Goal: Transaction & Acquisition: Purchase product/service

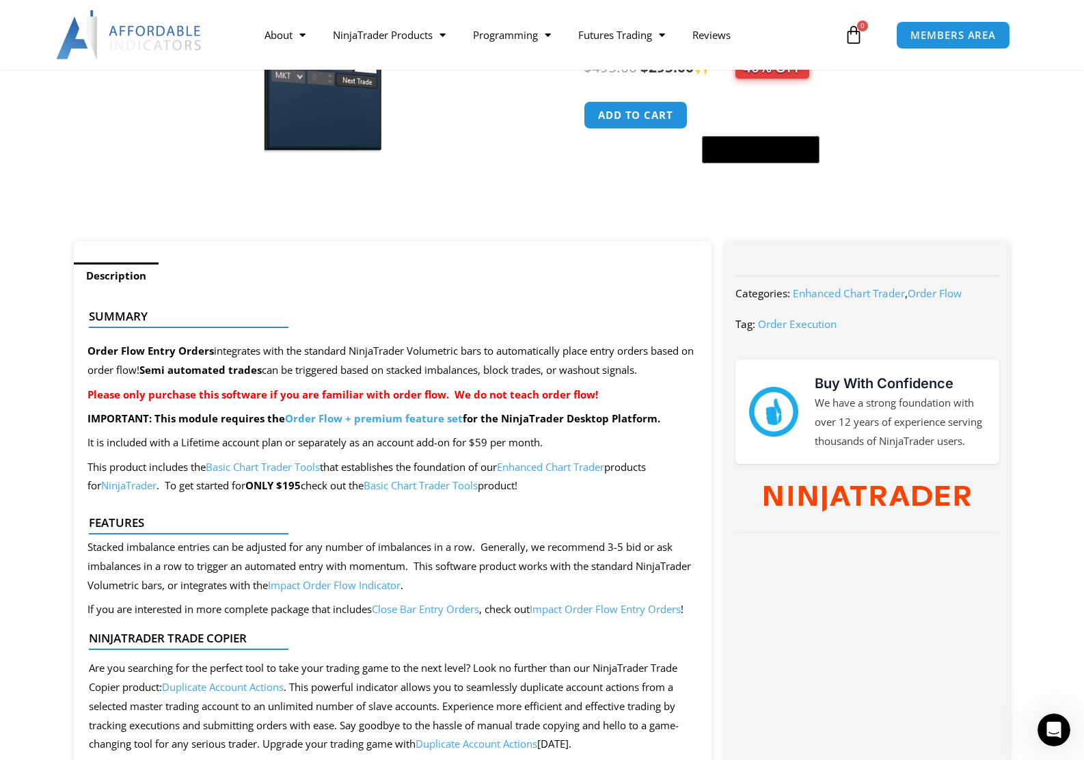
click at [394, 420] on link "Order Flow + premium feature set" at bounding box center [374, 418] width 178 height 14
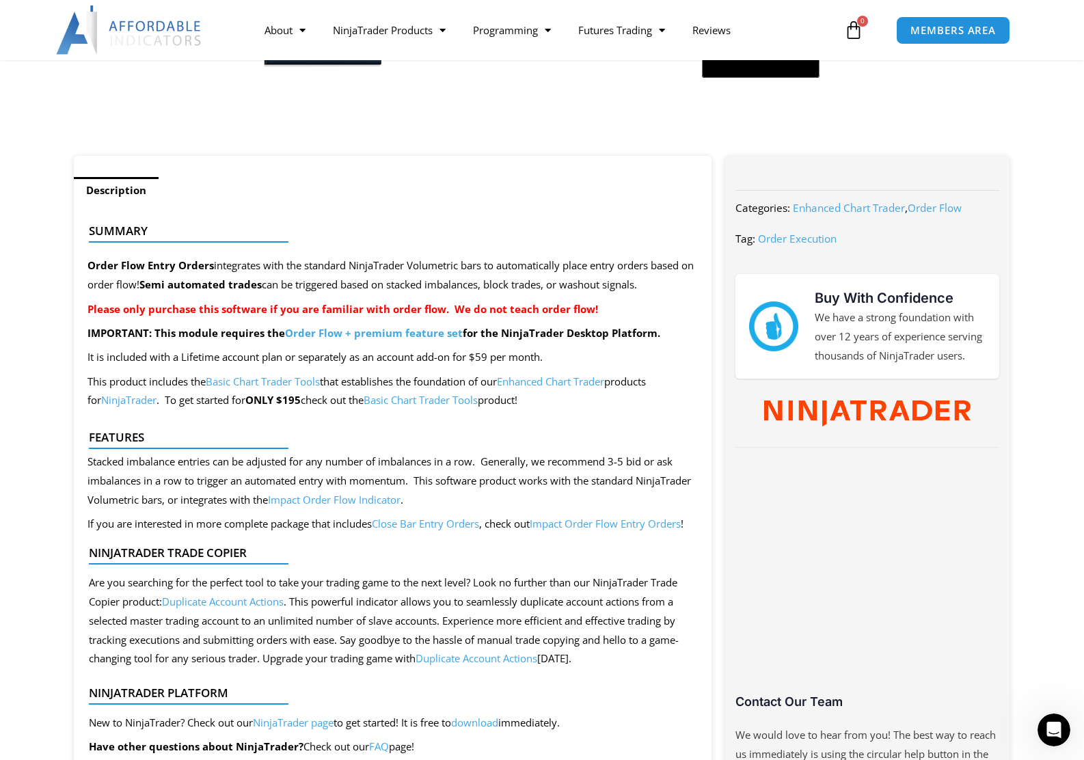
scroll to position [79, 0]
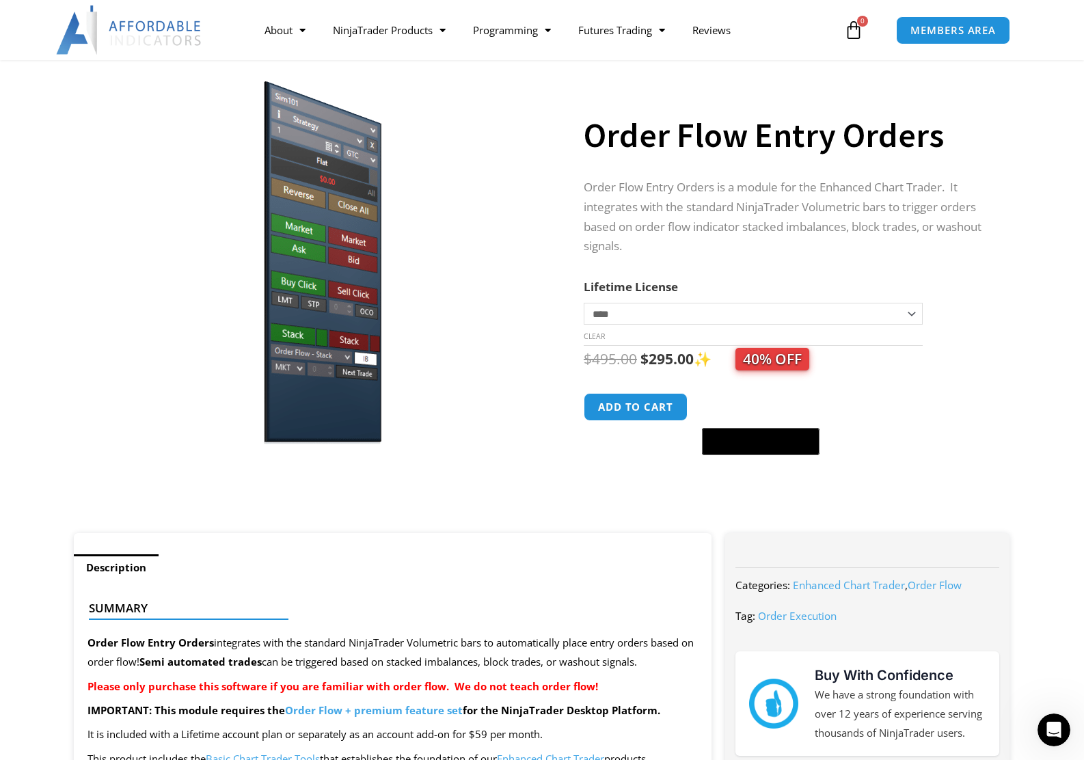
click at [316, 293] on img at bounding box center [313, 255] width 439 height 378
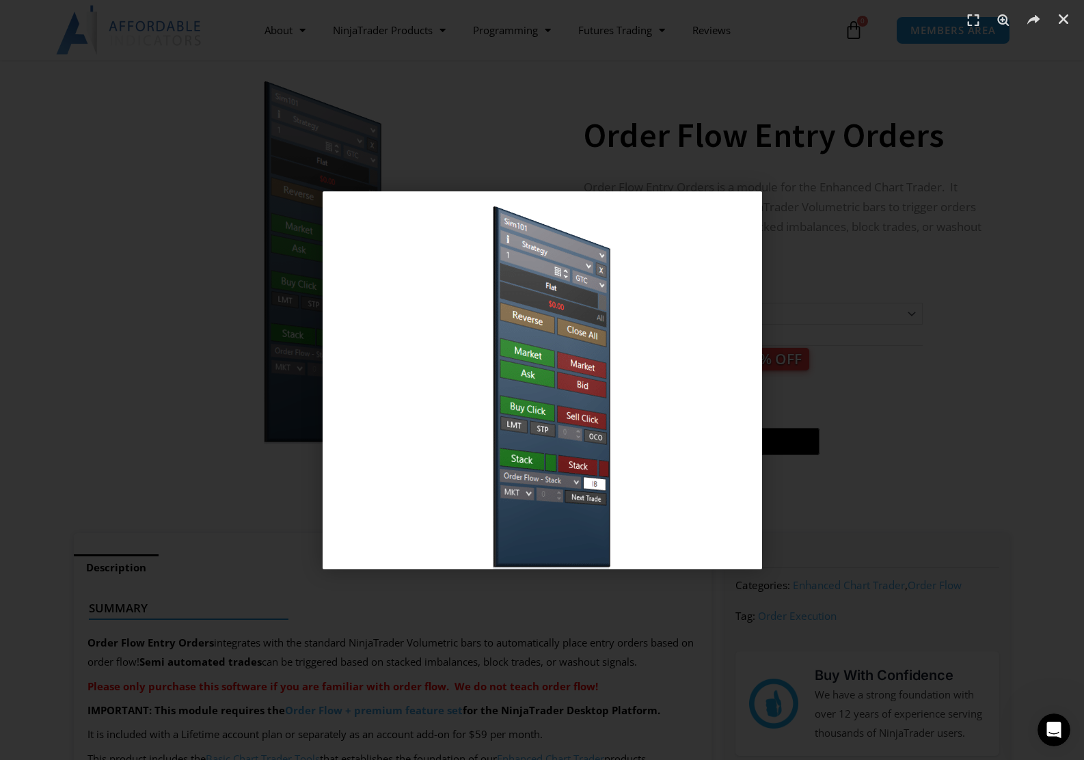
click at [230, 339] on div "1 / 1" at bounding box center [542, 380] width 988 height 664
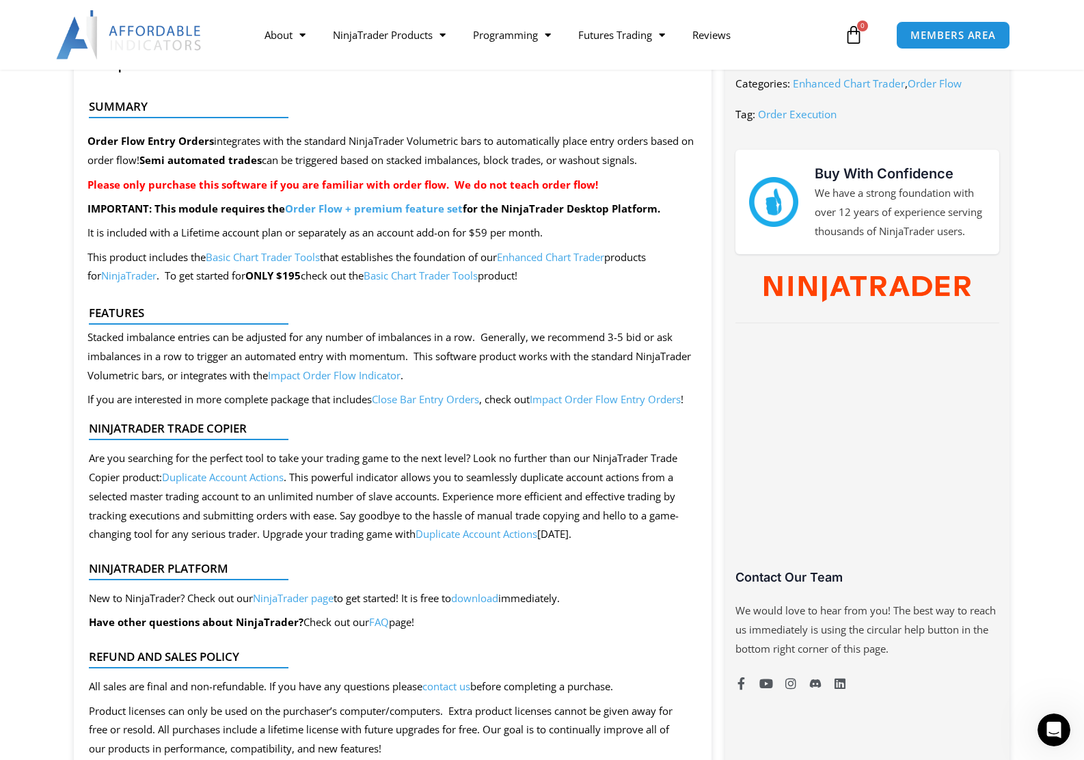
scroll to position [640, 0]
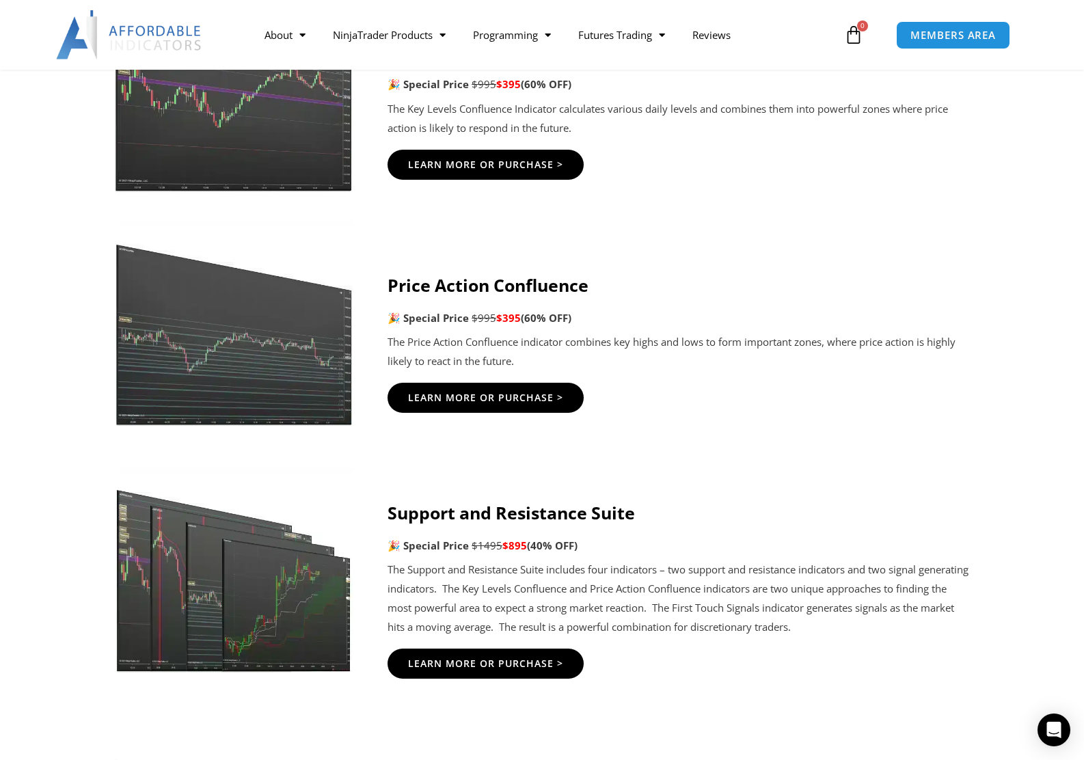
scroll to position [1892, 0]
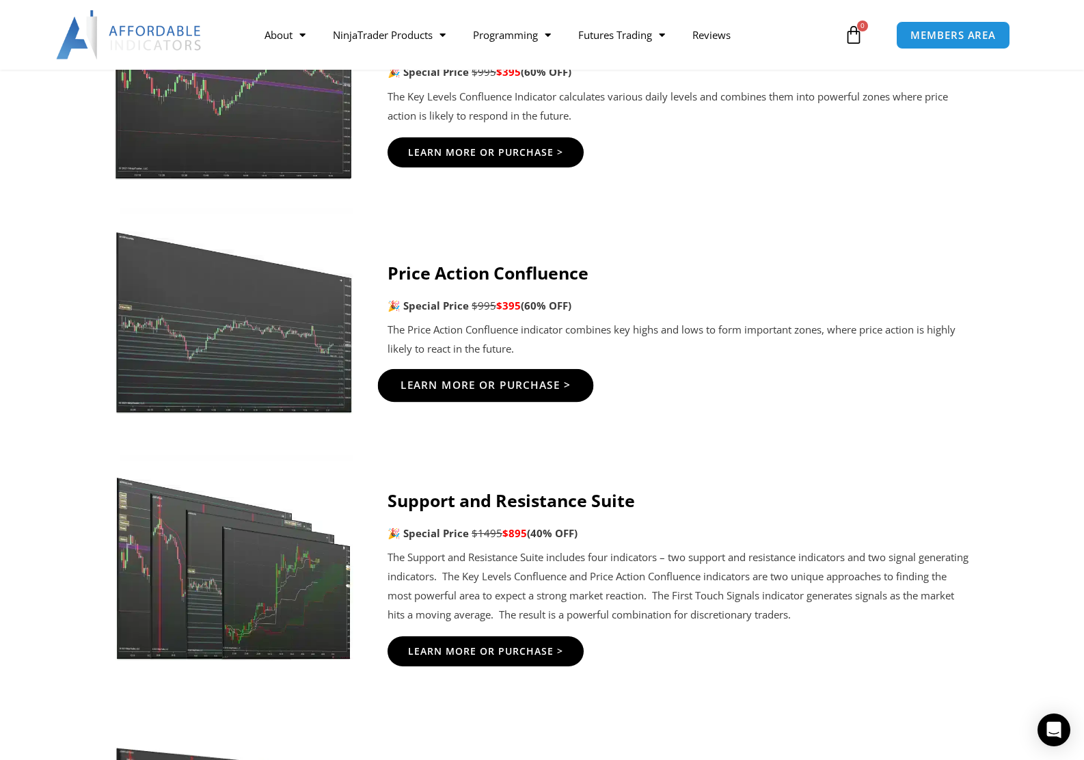
click at [476, 390] on span "Learn More Or Purchase >" at bounding box center [486, 385] width 171 height 10
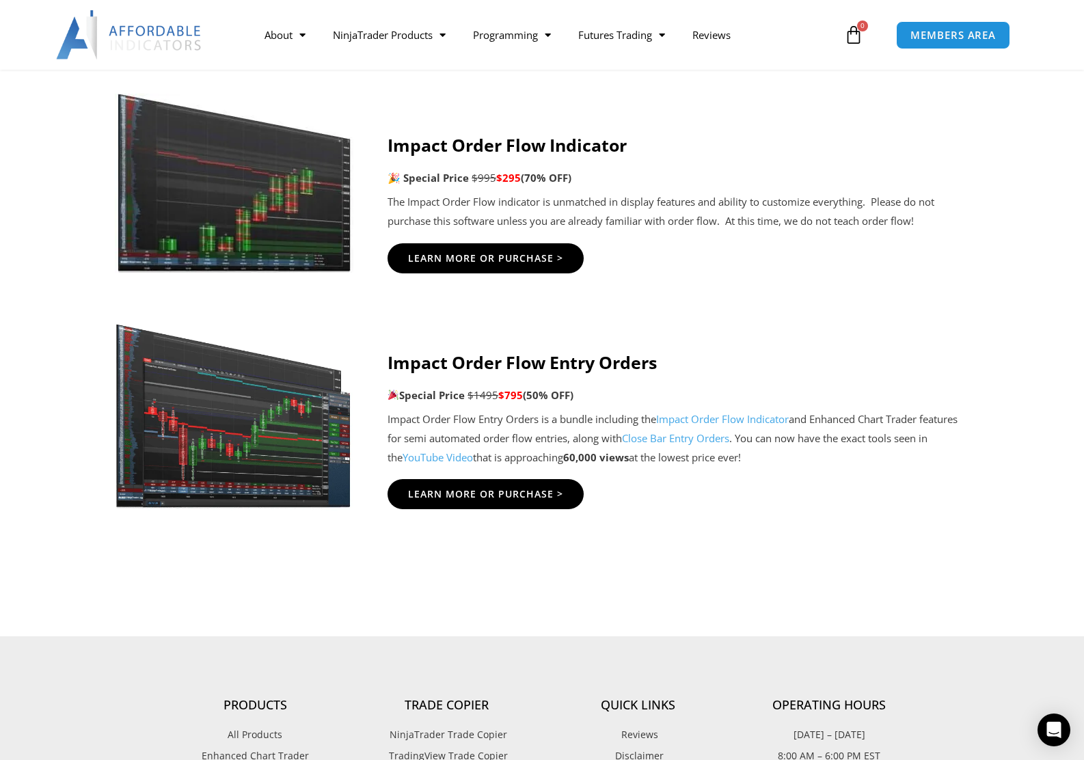
scroll to position [2996, 0]
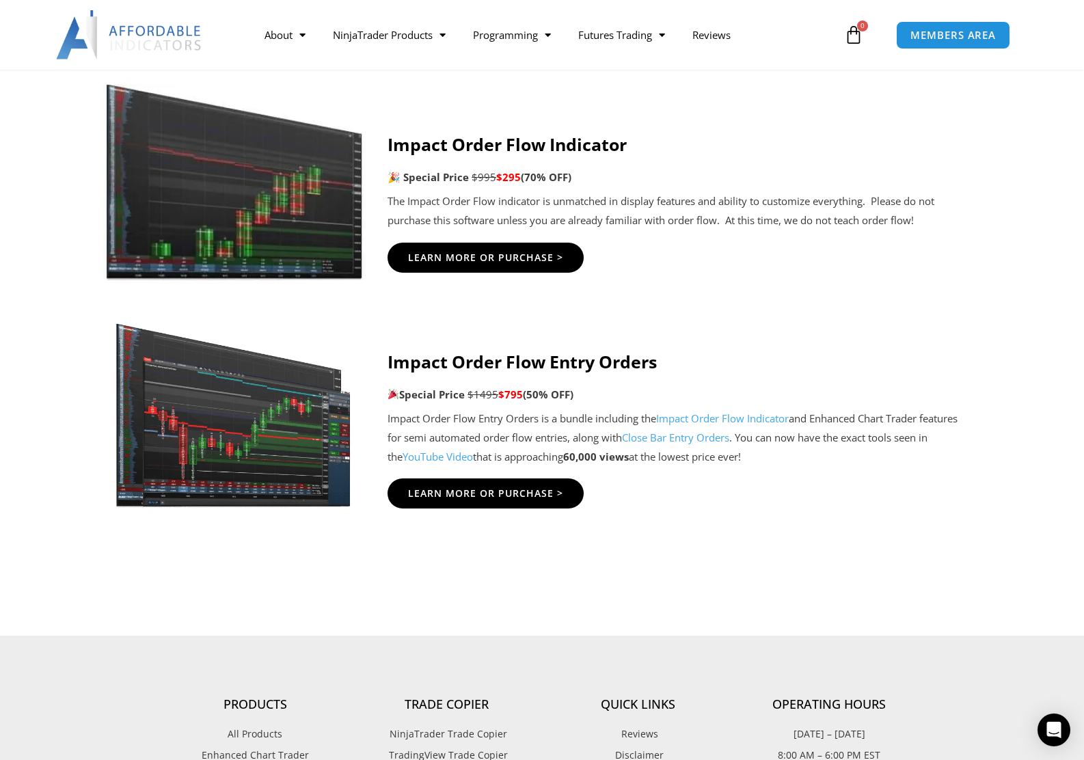
click at [261, 164] on img at bounding box center [234, 182] width 262 height 196
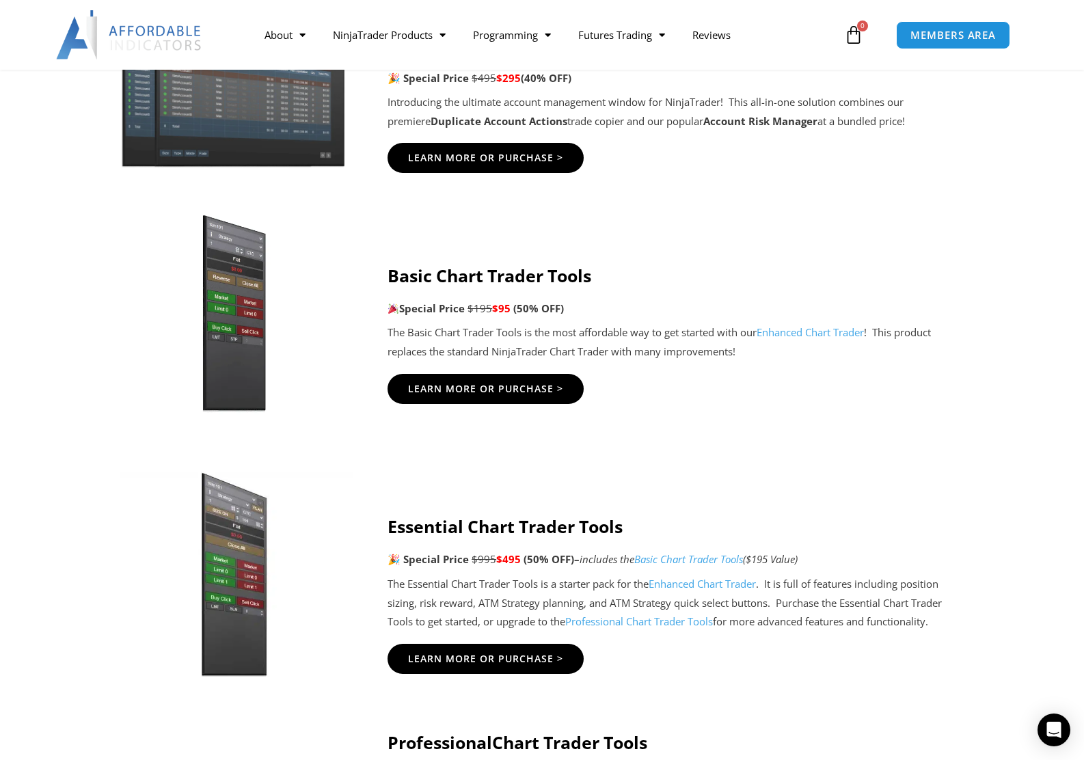
scroll to position [922, 0]
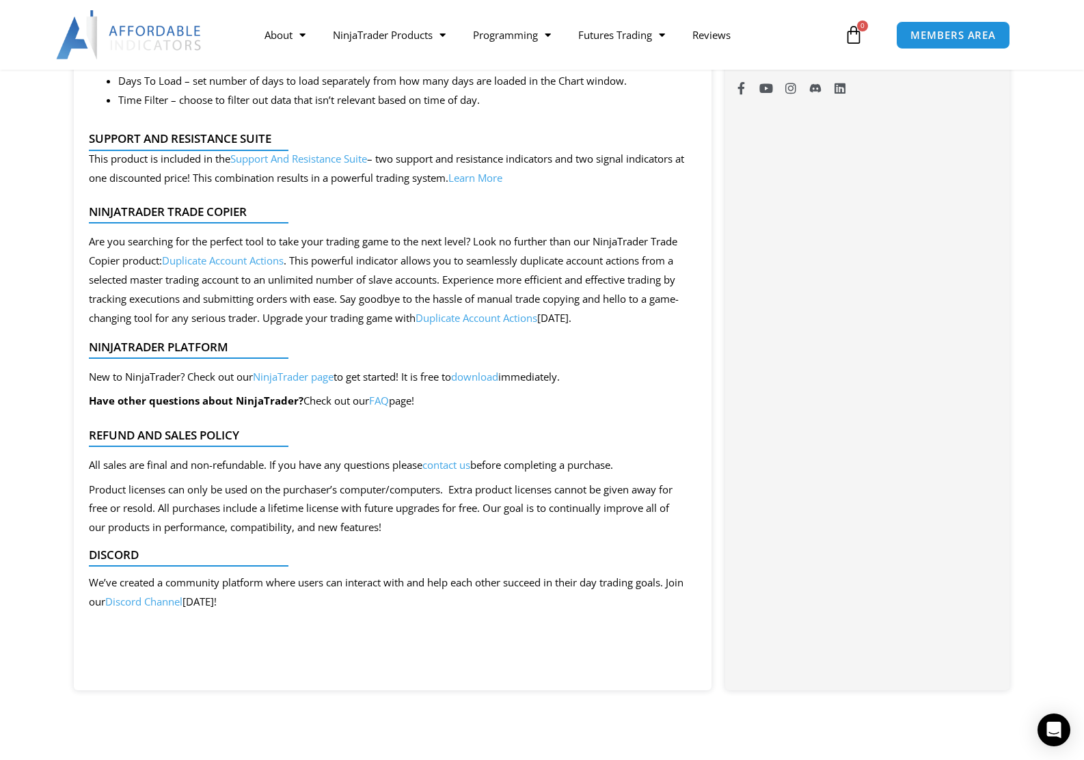
scroll to position [1179, 0]
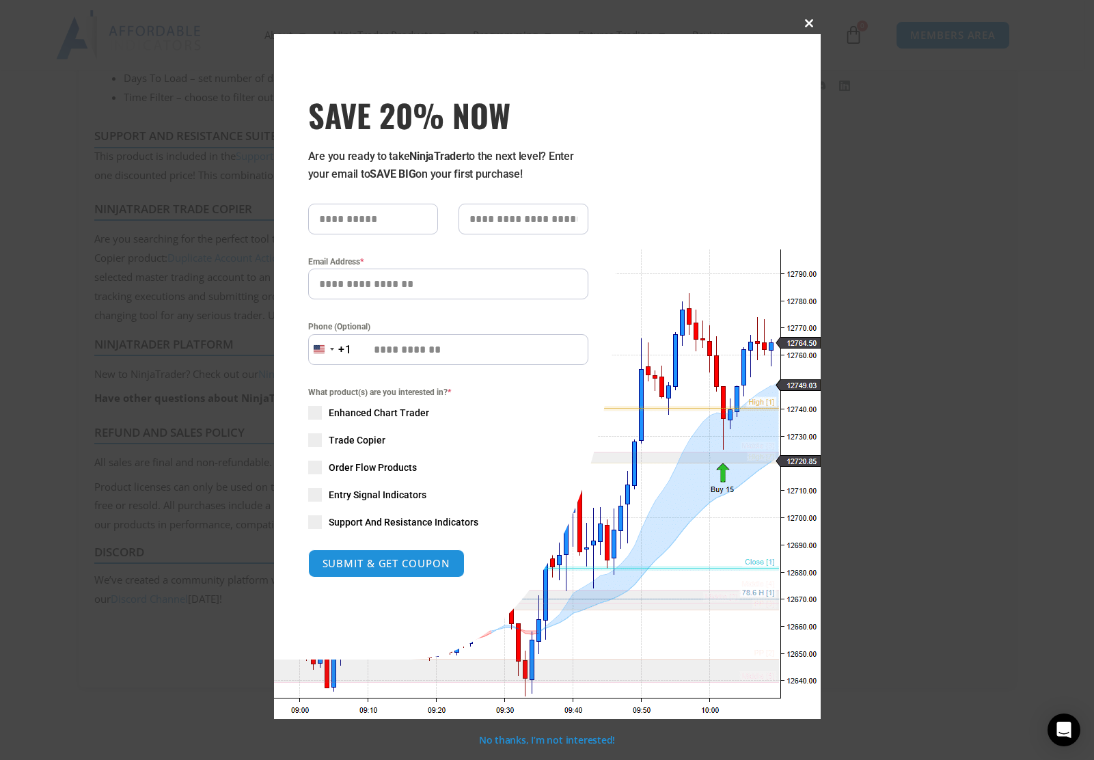
click at [803, 27] on span at bounding box center [810, 23] width 22 height 8
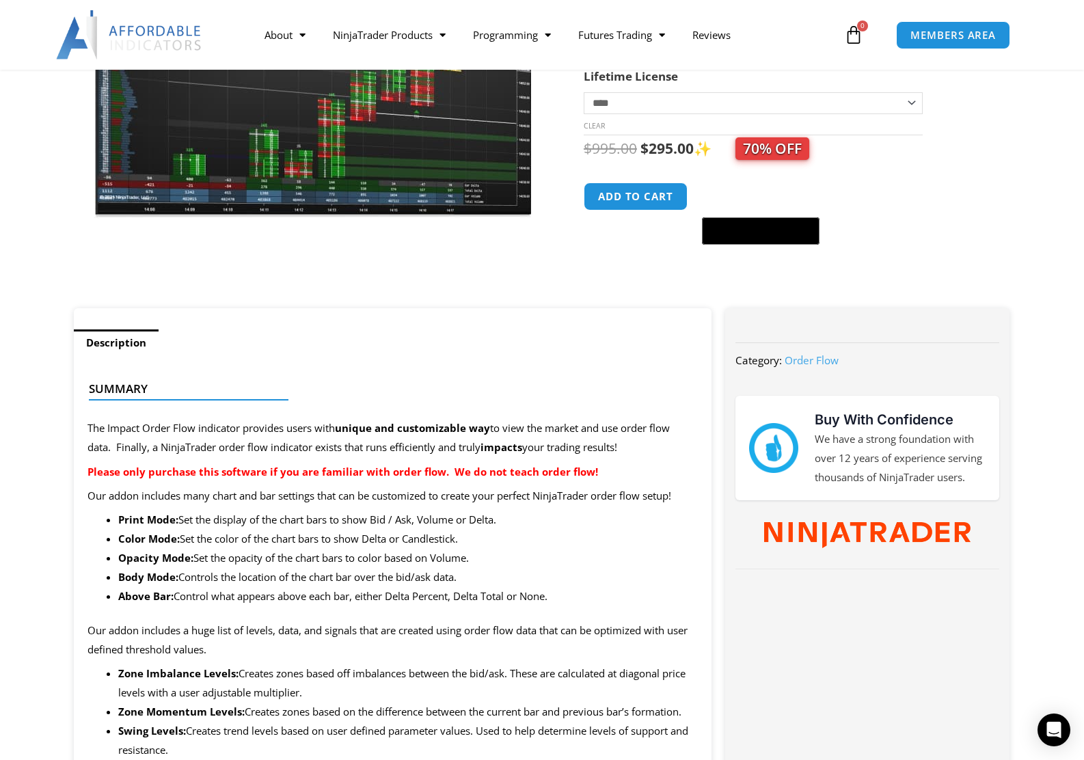
scroll to position [148, 0]
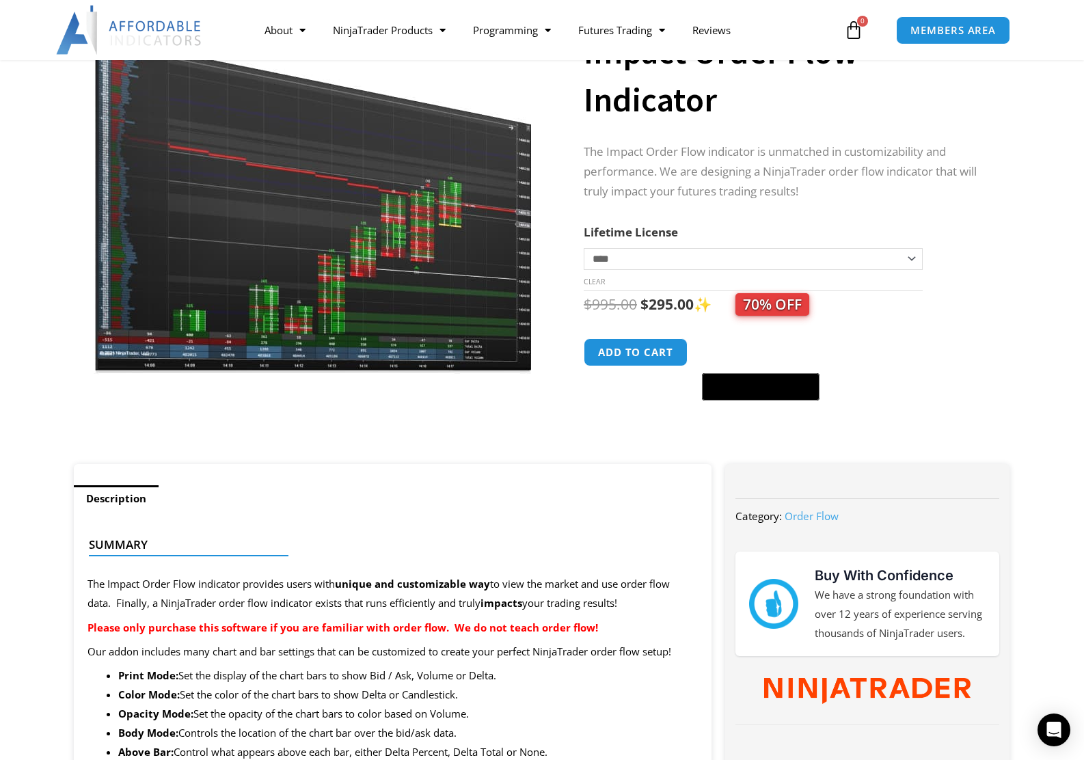
click at [428, 310] on img at bounding box center [313, 186] width 439 height 378
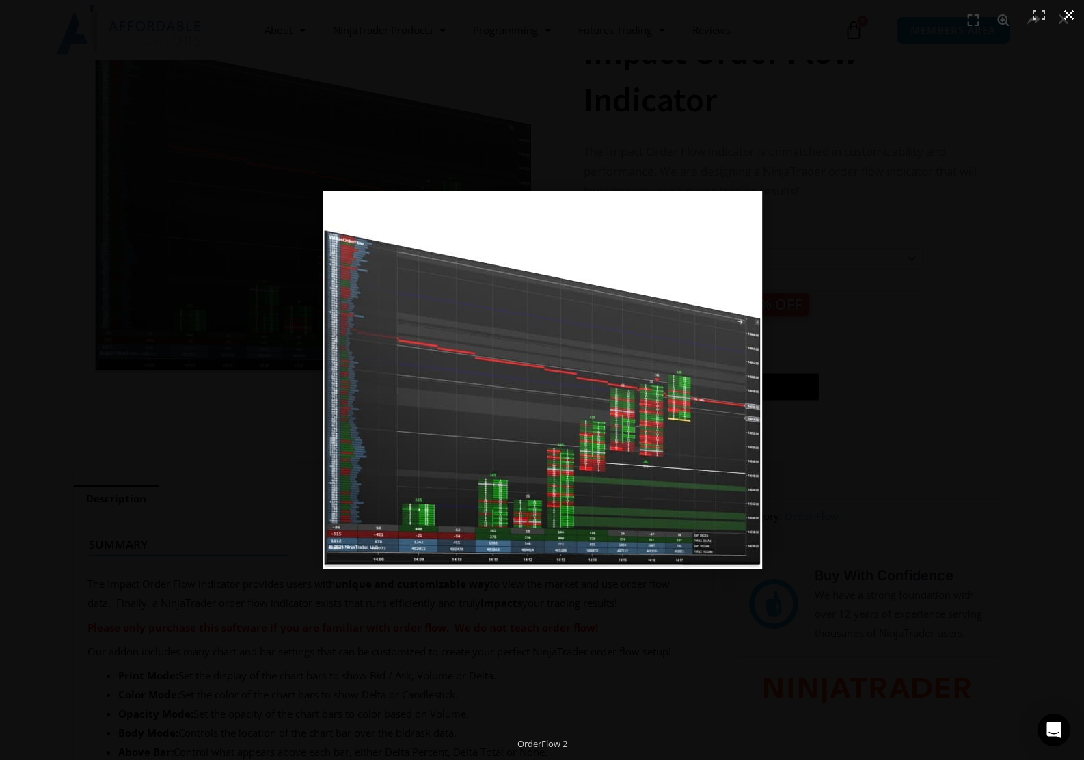
click at [876, 387] on div at bounding box center [616, 396] width 586 height 411
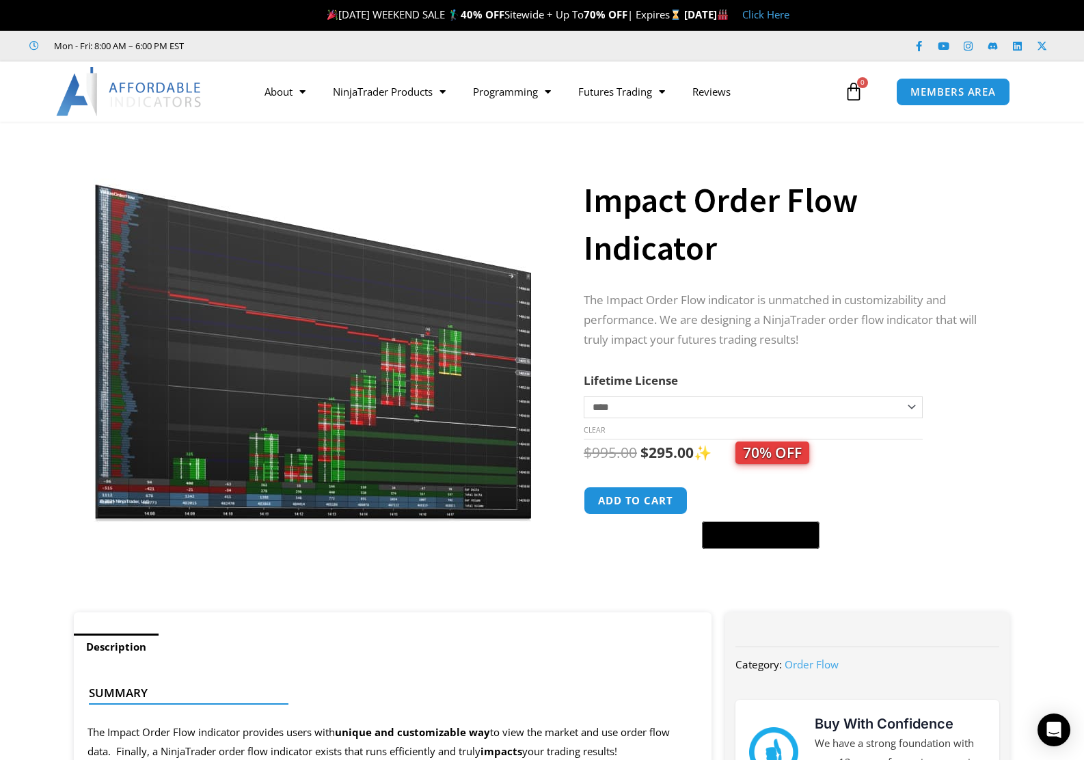
scroll to position [854, 0]
